Goal: Information Seeking & Learning: Learn about a topic

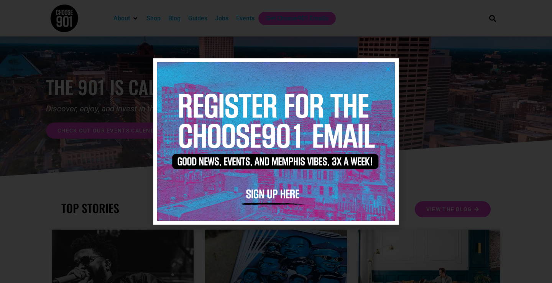
click at [390, 66] on icon "Close" at bounding box center [389, 69] width 6 height 6
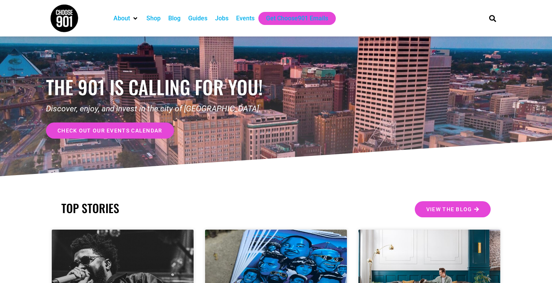
click at [224, 20] on div "Jobs" at bounding box center [221, 18] width 13 height 9
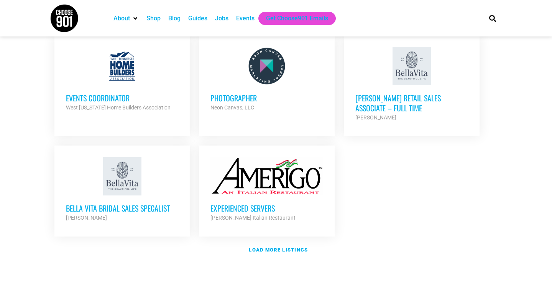
scroll to position [871, 0]
click at [303, 241] on link "Load more listings" at bounding box center [276, 250] width 453 height 18
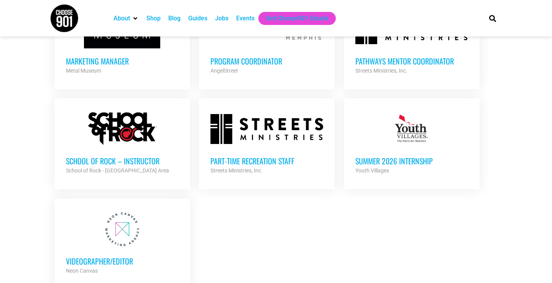
scroll to position [1615, 0]
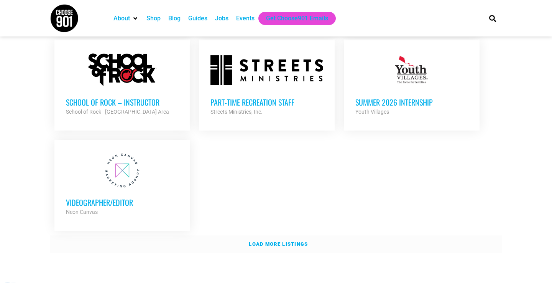
click at [393, 235] on link "Load more listings" at bounding box center [276, 244] width 453 height 18
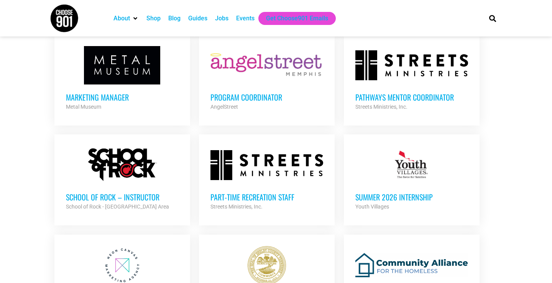
scroll to position [1569, 0]
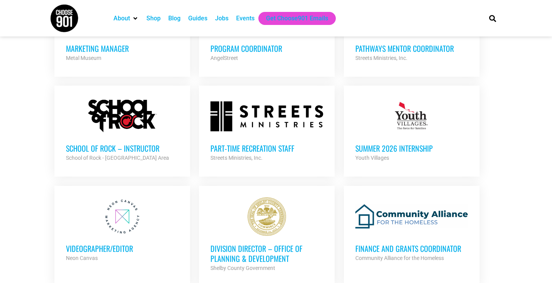
click at [267, 243] on h3 "Division Director – Office of Planning & Development" at bounding box center [267, 253] width 113 height 20
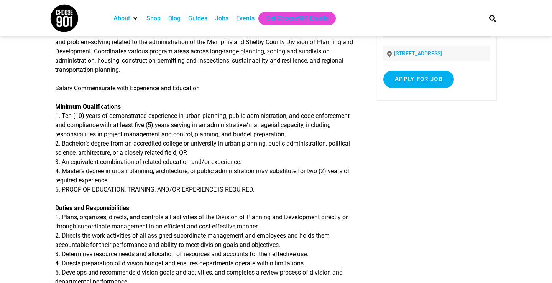
scroll to position [92, 0]
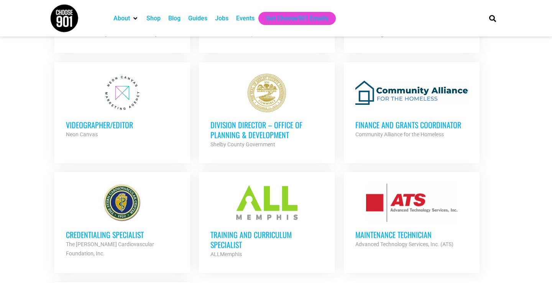
scroll to position [1624, 0]
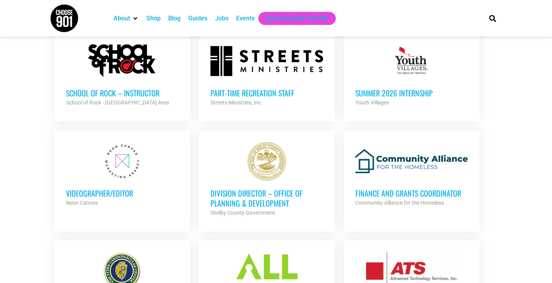
click at [231, 188] on h3 "Division Director – Office of Planning & Development" at bounding box center [267, 198] width 113 height 20
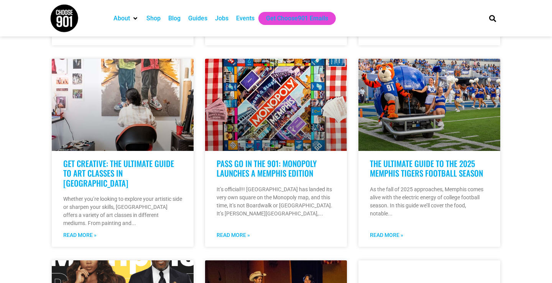
scroll to position [376, 0]
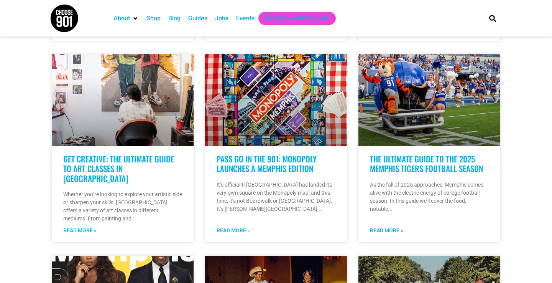
click at [226, 18] on div "Jobs" at bounding box center [221, 18] width 13 height 9
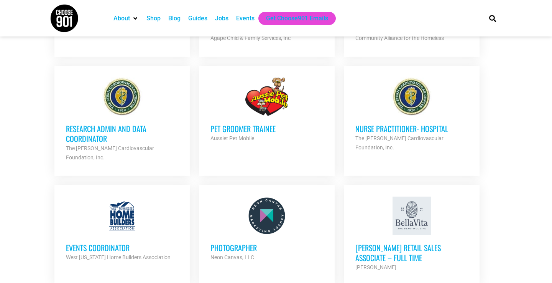
scroll to position [760, 0]
